Goal: Check status: Check status

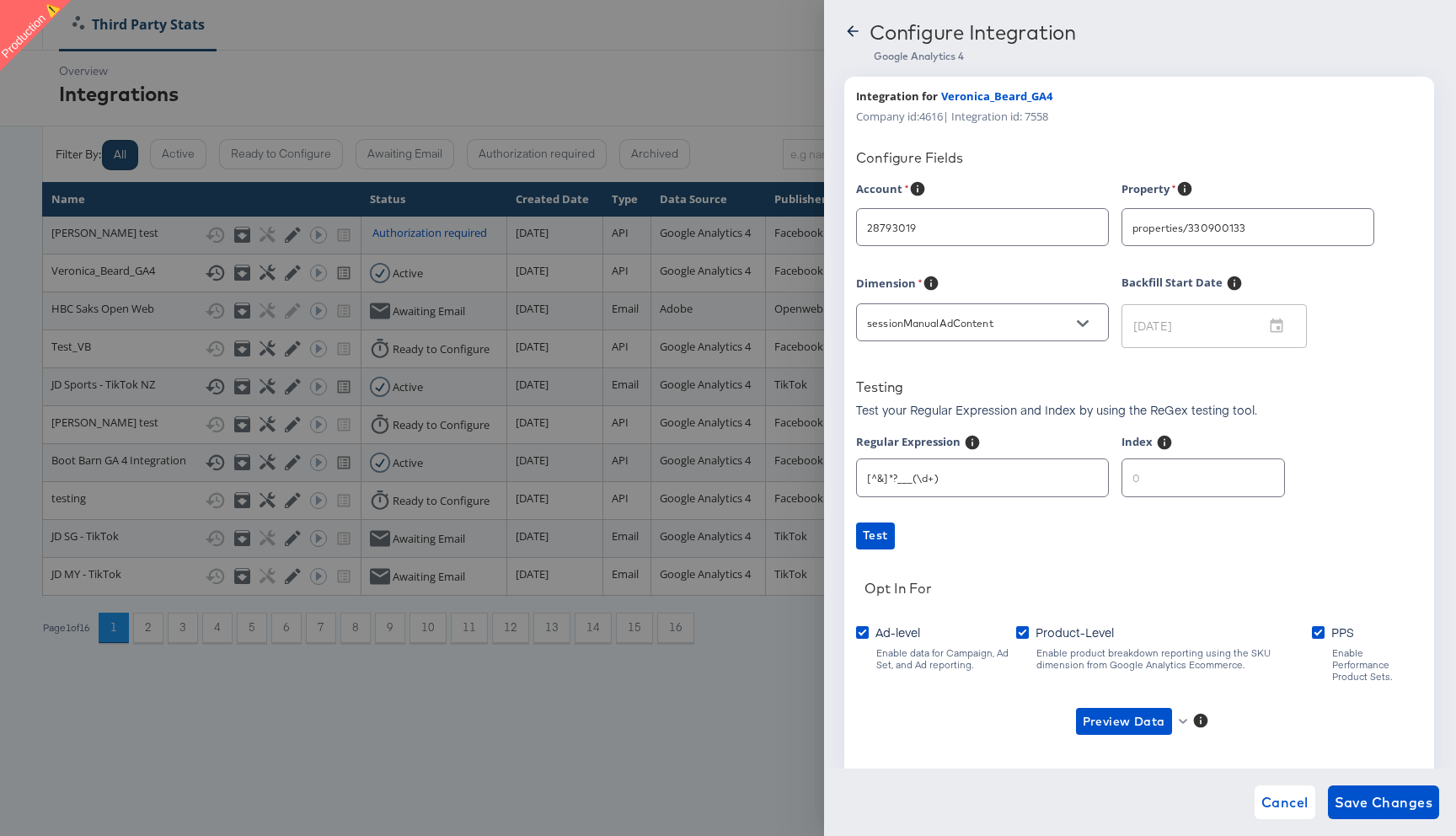
type input "[PERSON_NAME]"
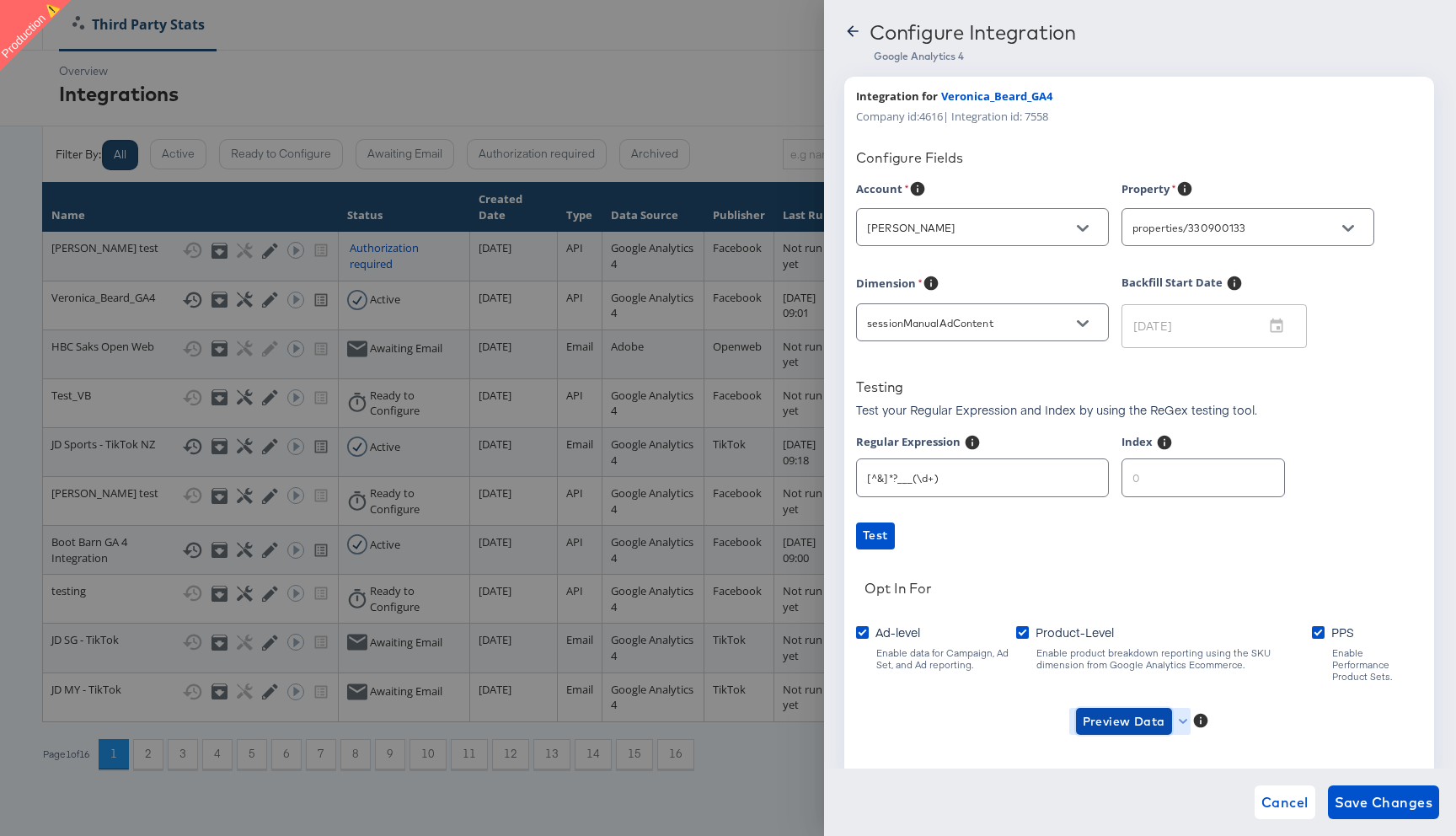
click at [1122, 711] on span "Preview Data" at bounding box center [1124, 721] width 83 height 21
click at [1122, 738] on li "Ad-level GA4 Data" at bounding box center [1151, 744] width 164 height 28
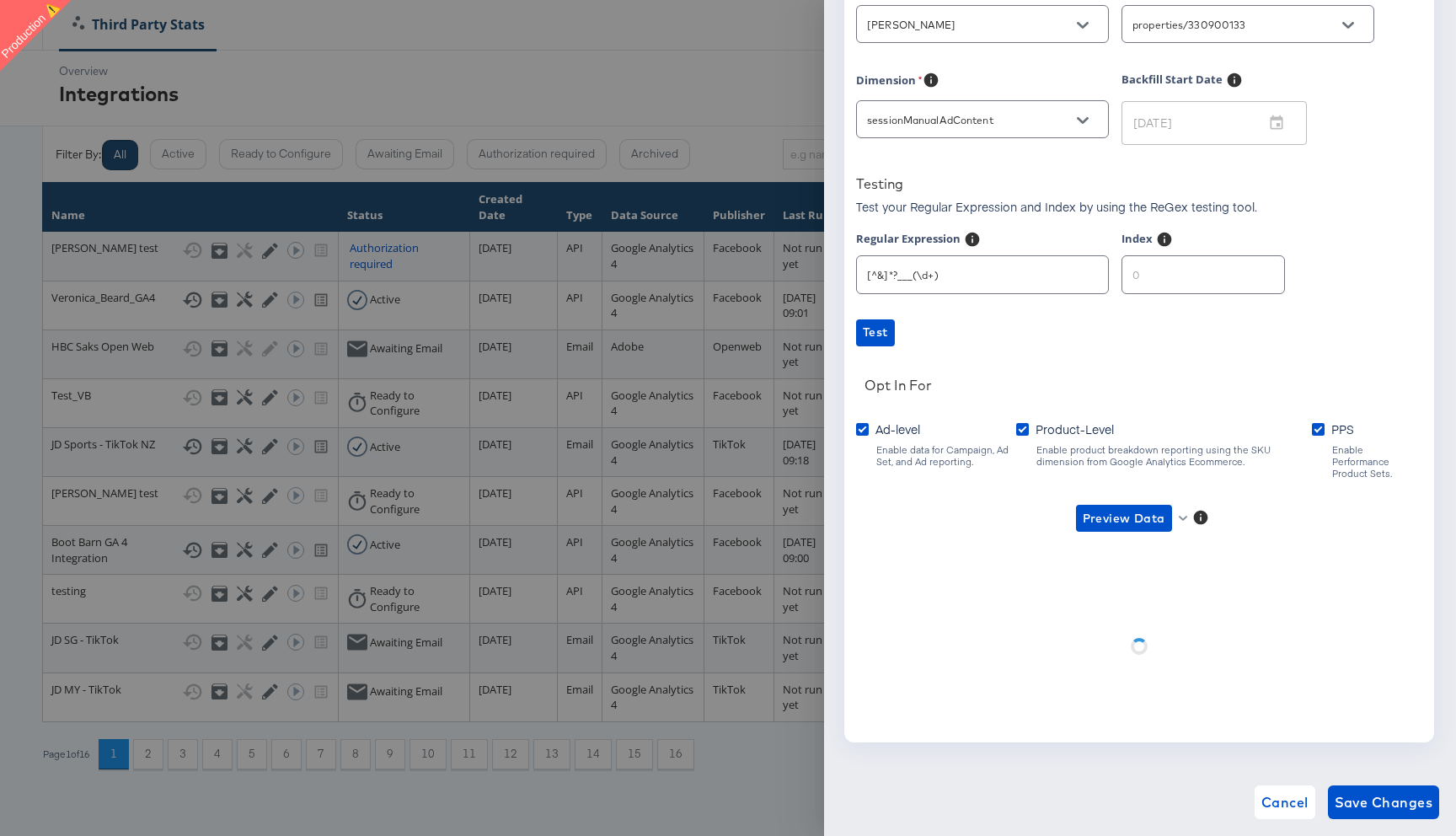
scroll to position [34, 0]
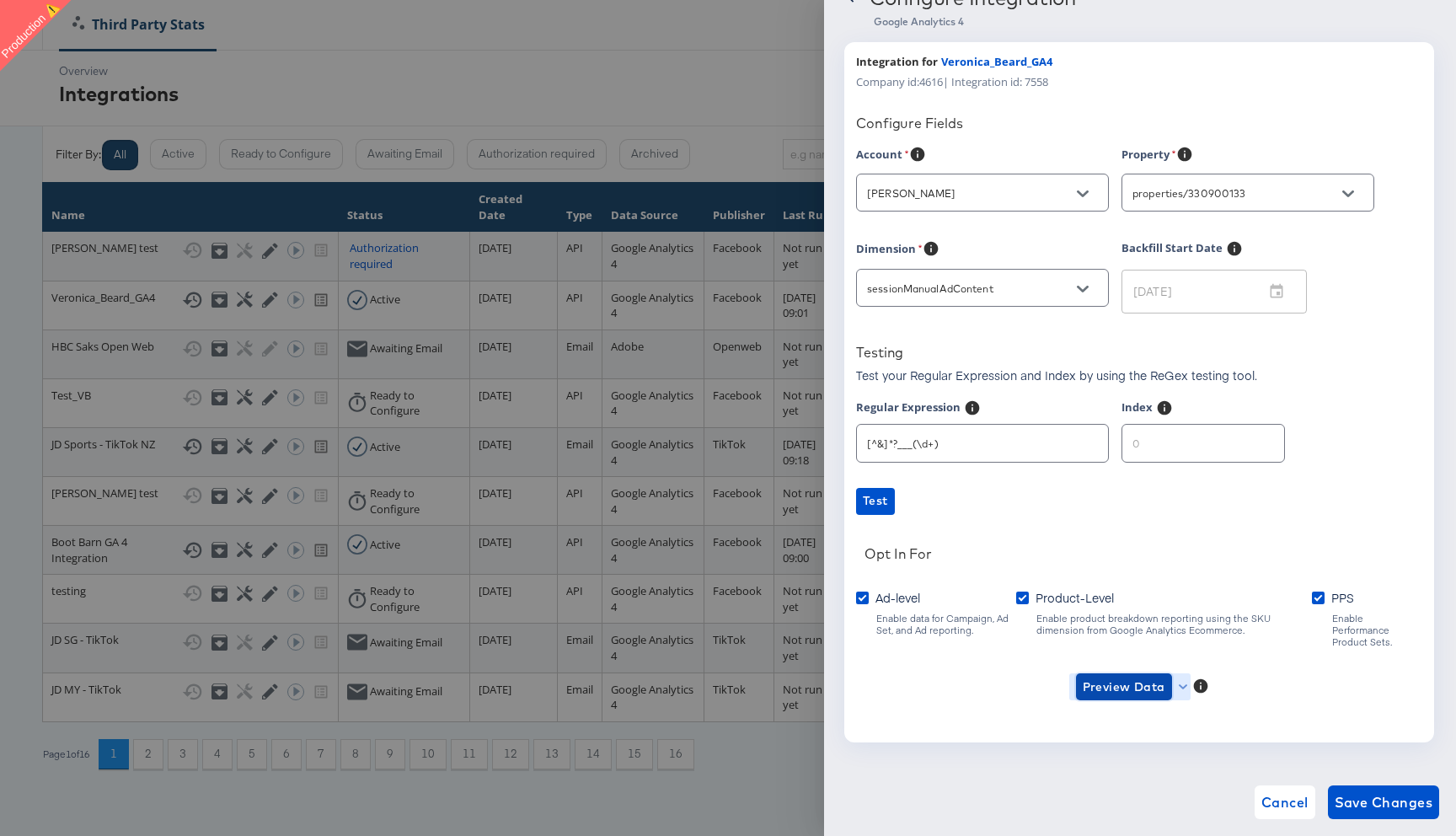
click at [1098, 677] on span "Preview Data" at bounding box center [1124, 687] width 83 height 21
click at [1107, 737] on li "Product-level GA4 Data" at bounding box center [1151, 737] width 164 height 28
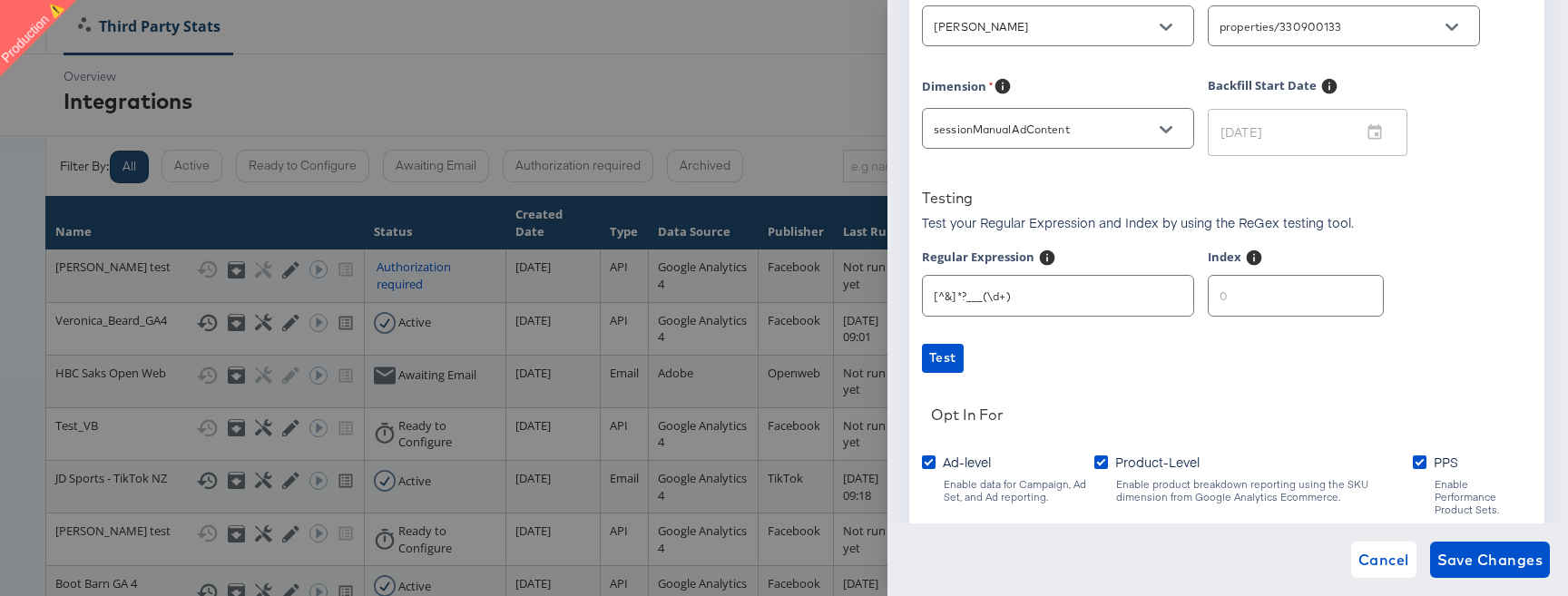
scroll to position [341, 0]
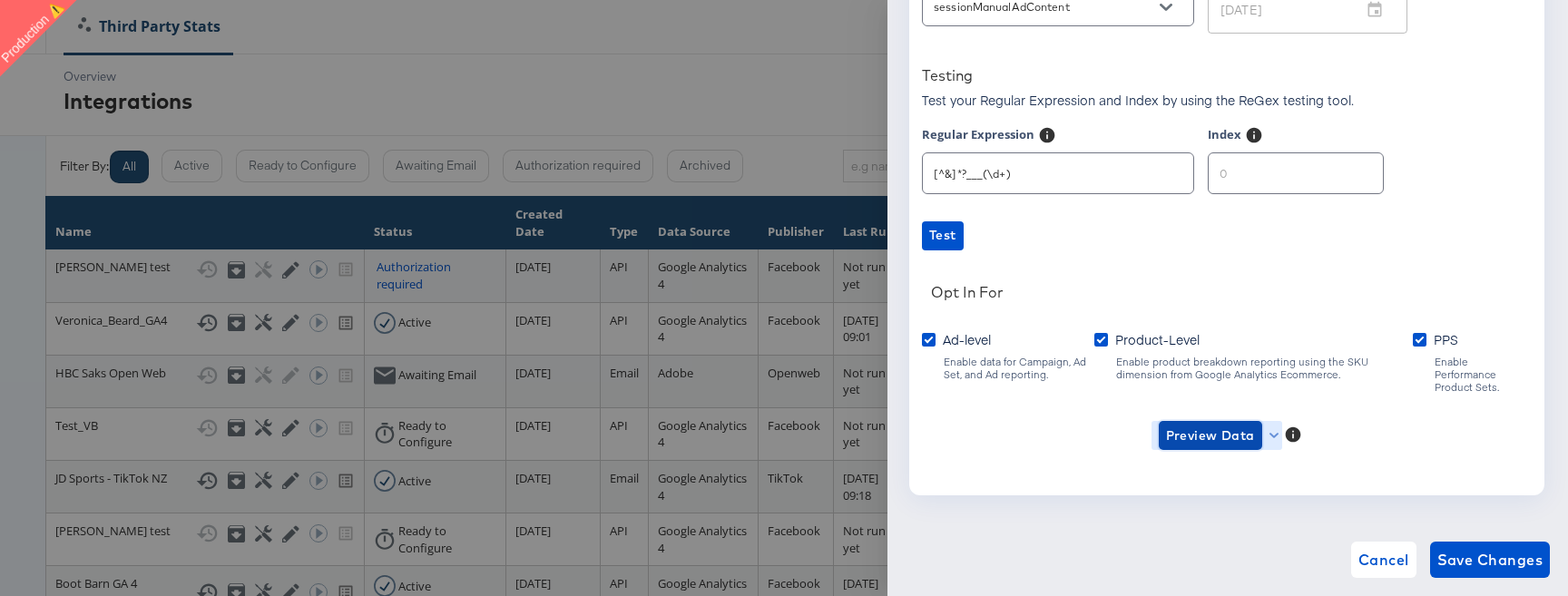
click at [1215, 425] on span "Preview Data" at bounding box center [1210, 436] width 89 height 22
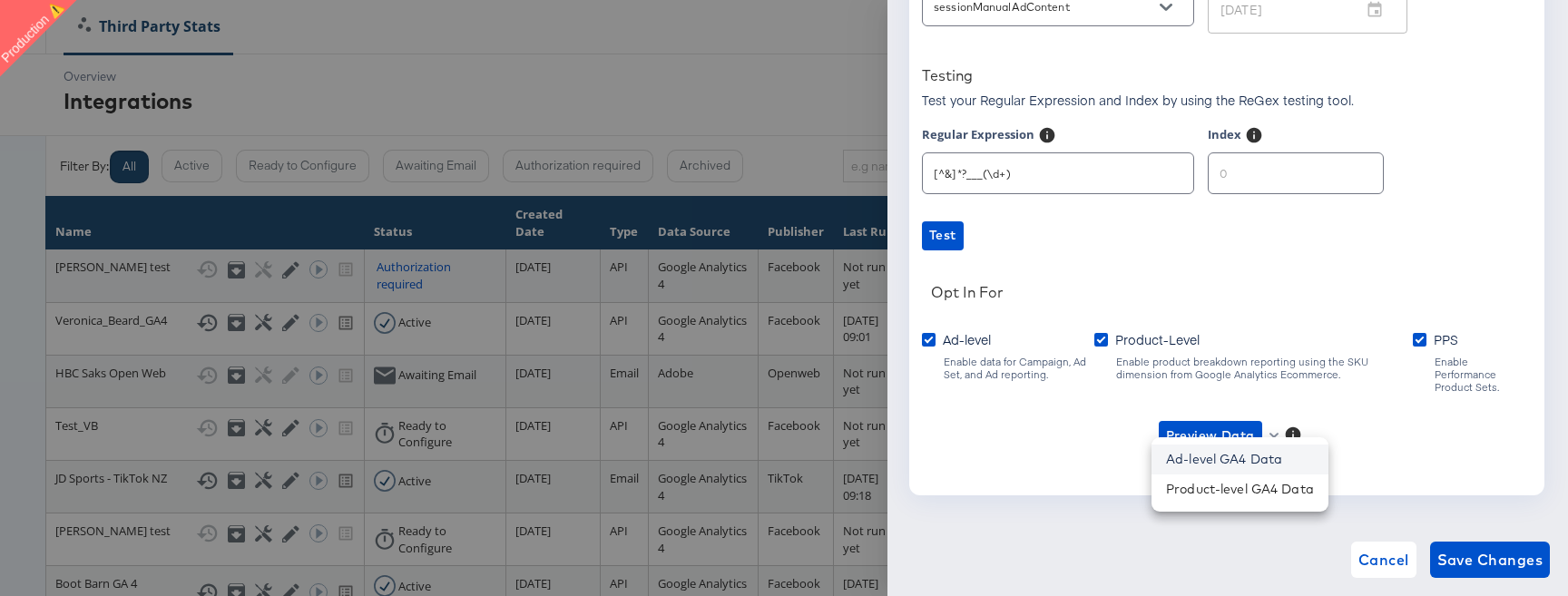
click at [1216, 474] on li "Ad-level GA4 Data" at bounding box center [1239, 460] width 177 height 30
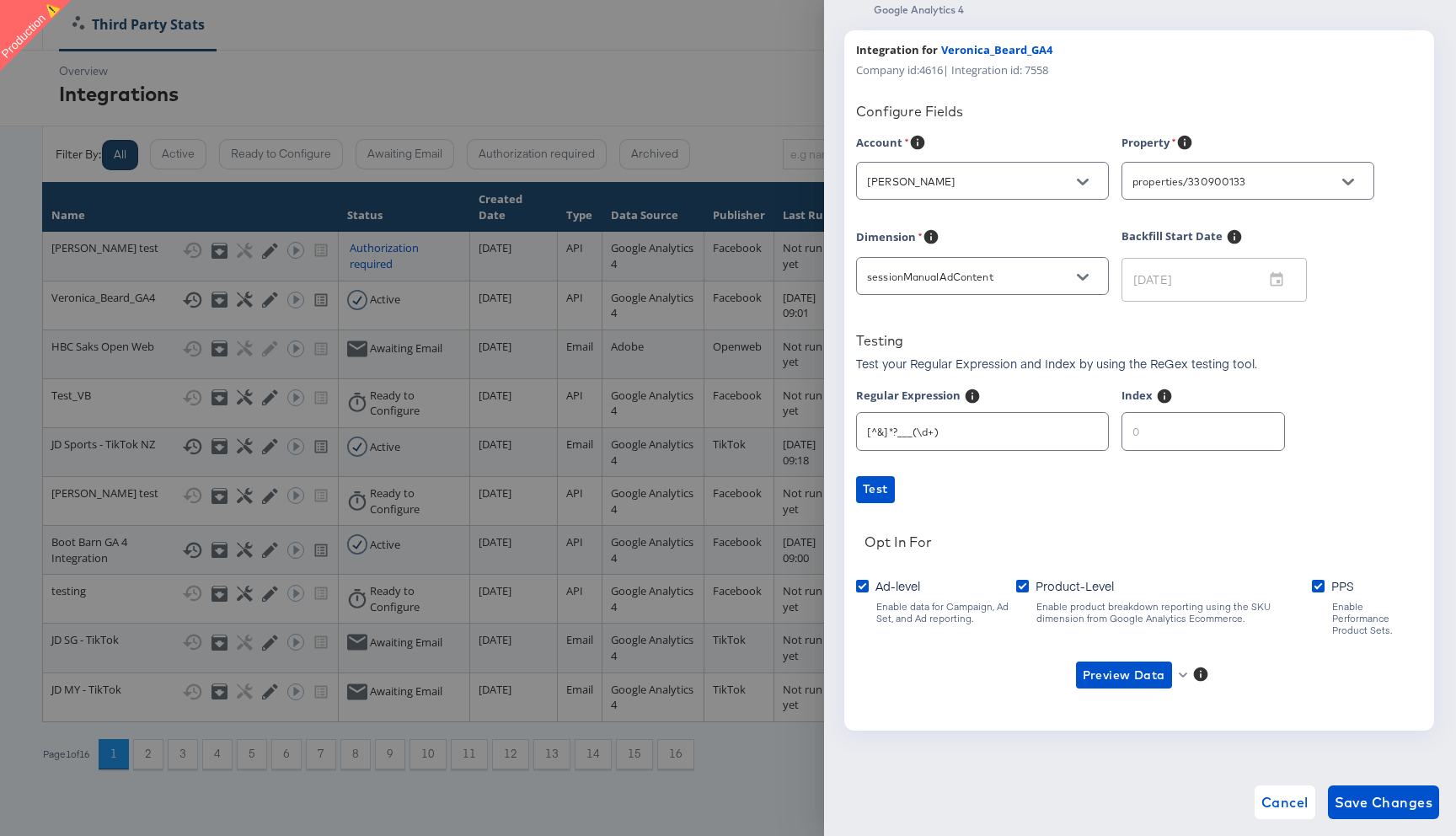
scroll to position [34, 0]
